Goal: Information Seeking & Learning: Learn about a topic

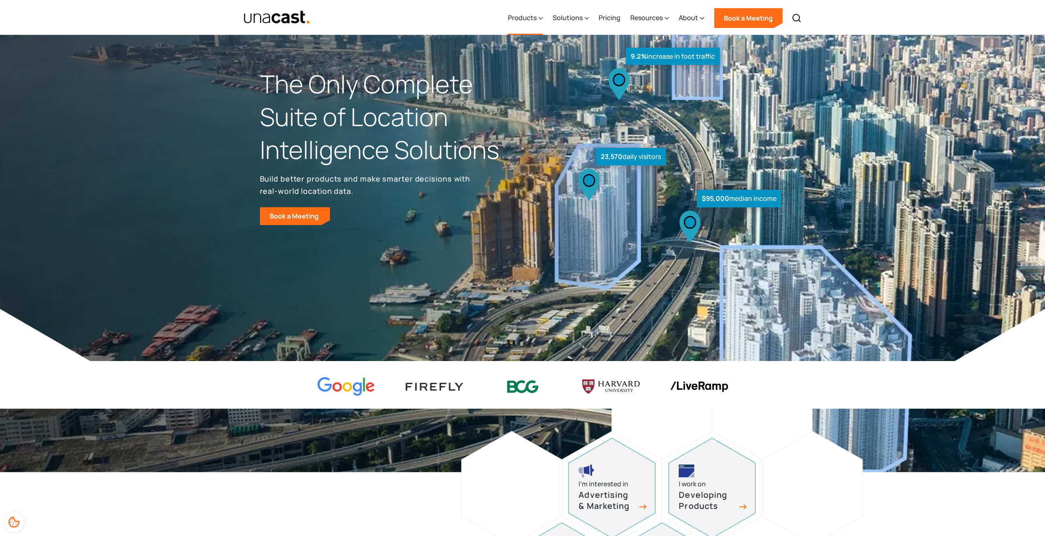
click at [543, 14] on div at bounding box center [541, 18] width 4 height 10
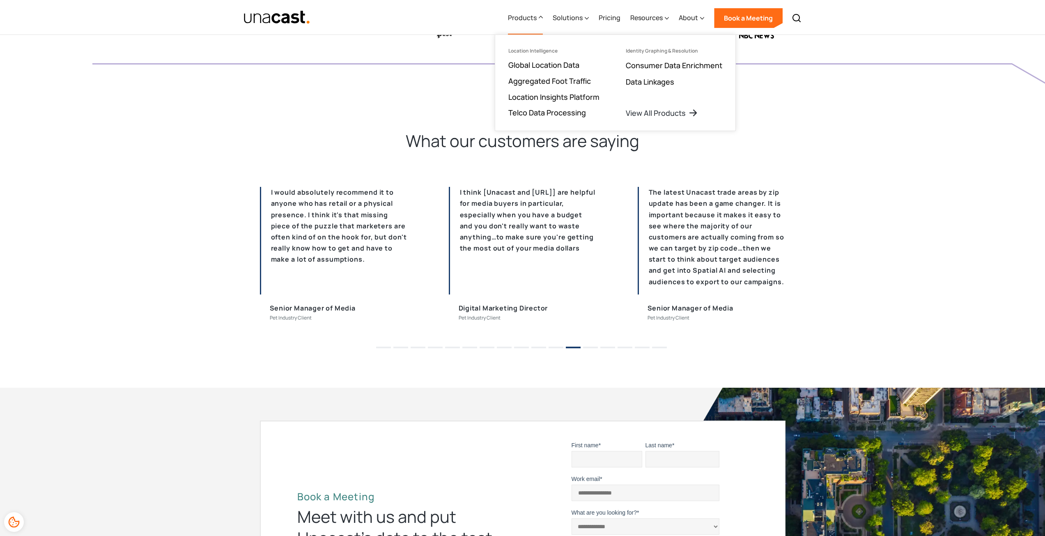
scroll to position [2013, 0]
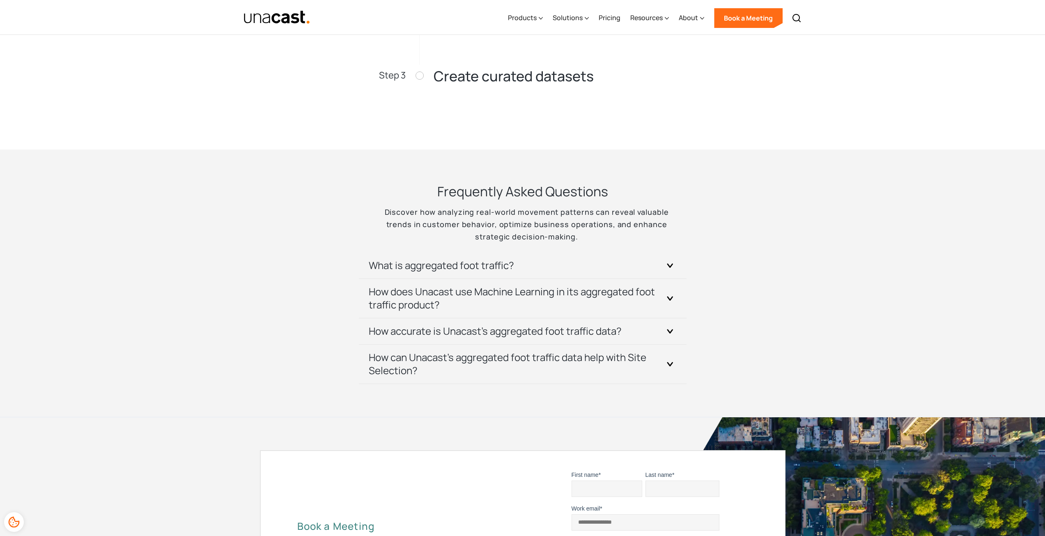
scroll to position [1545, 0]
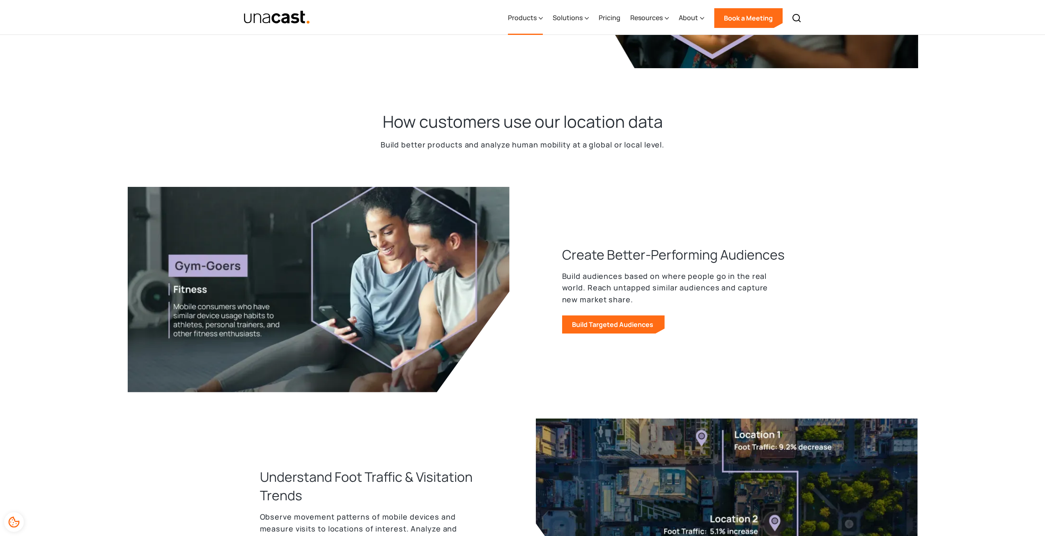
scroll to position [205, 0]
